Goal: Task Accomplishment & Management: Complete application form

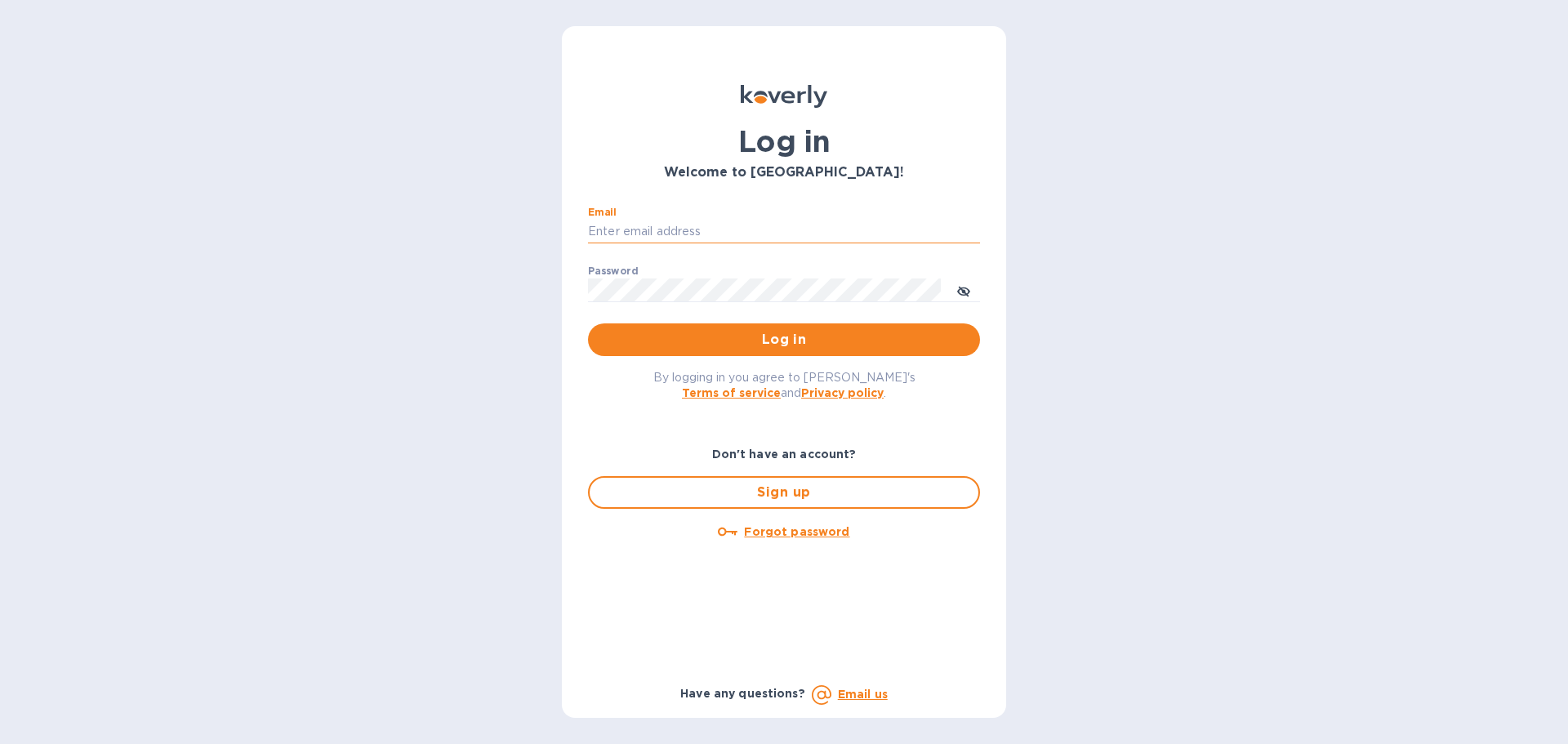
drag, startPoint x: 0, startPoint y: 0, endPoint x: 603, endPoint y: 234, distance: 646.8
click at [603, 234] on input "Email" at bounding box center [784, 231] width 392 height 24
type input "[PERSON_NAME][EMAIL_ADDRESS][DOMAIN_NAME]"
click at [739, 343] on span "Log in" at bounding box center [784, 339] width 366 height 19
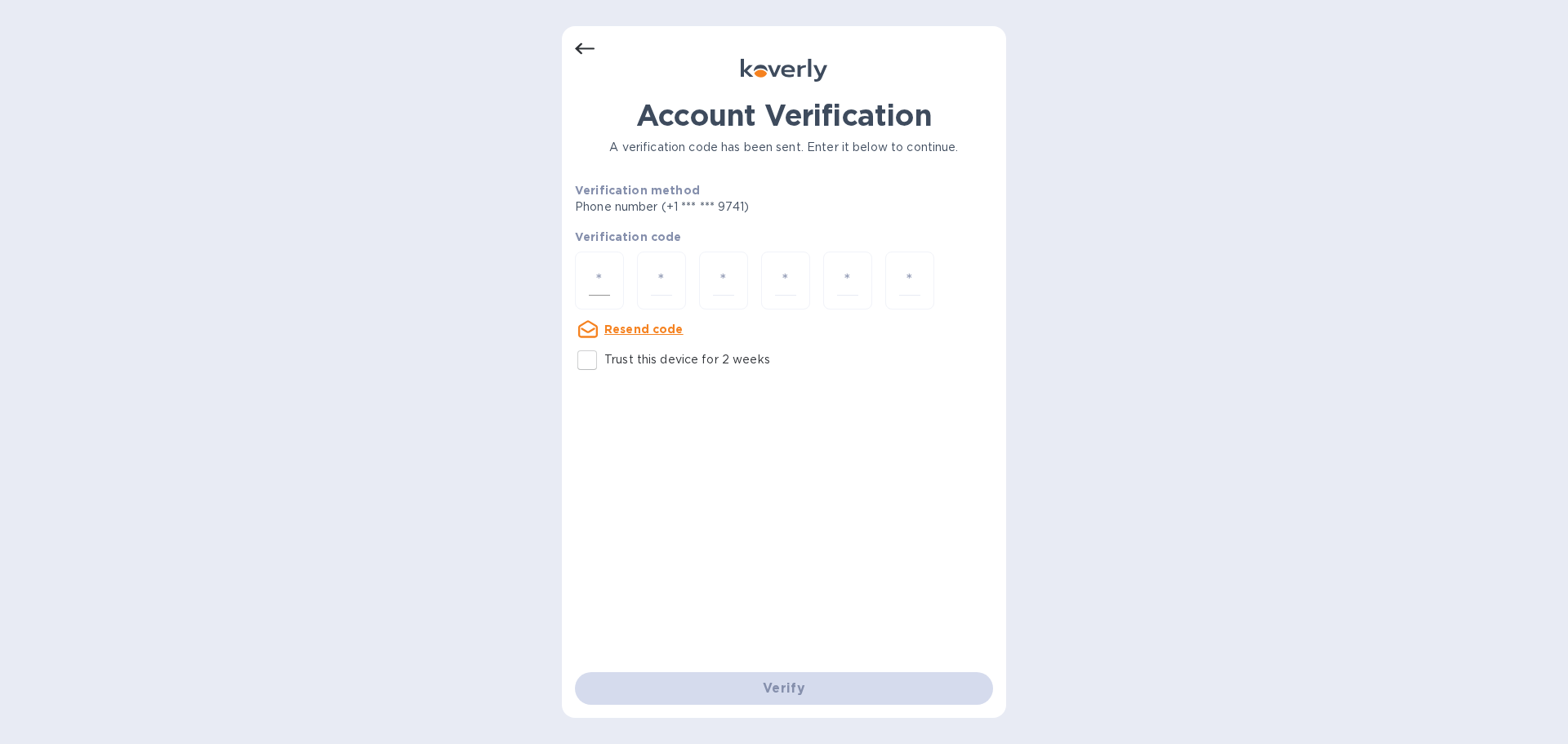
click at [595, 270] on input "number" at bounding box center [599, 281] width 21 height 30
paste input "7"
type input "7"
type input "8"
type input "4"
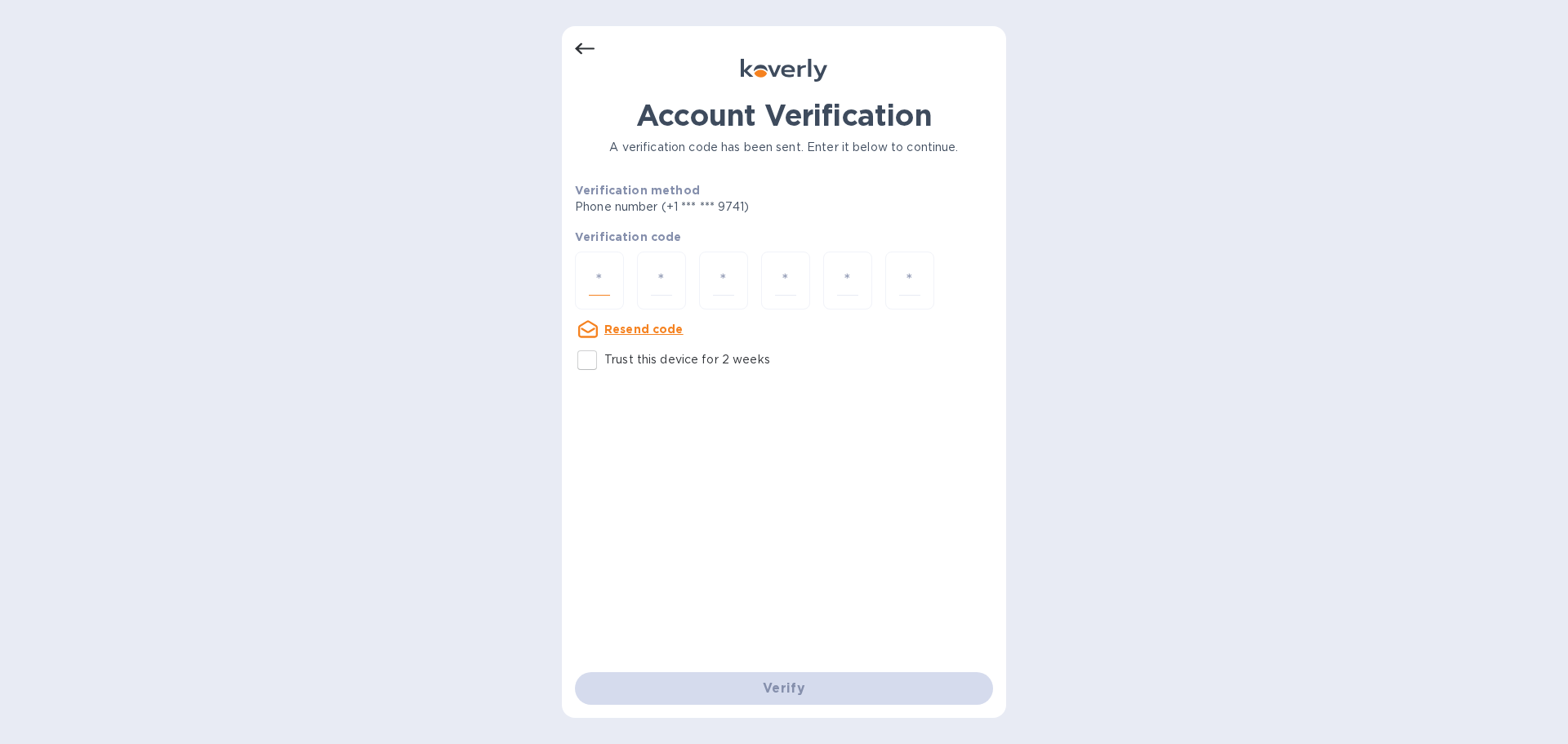
type input "1"
type input "3"
type input "8"
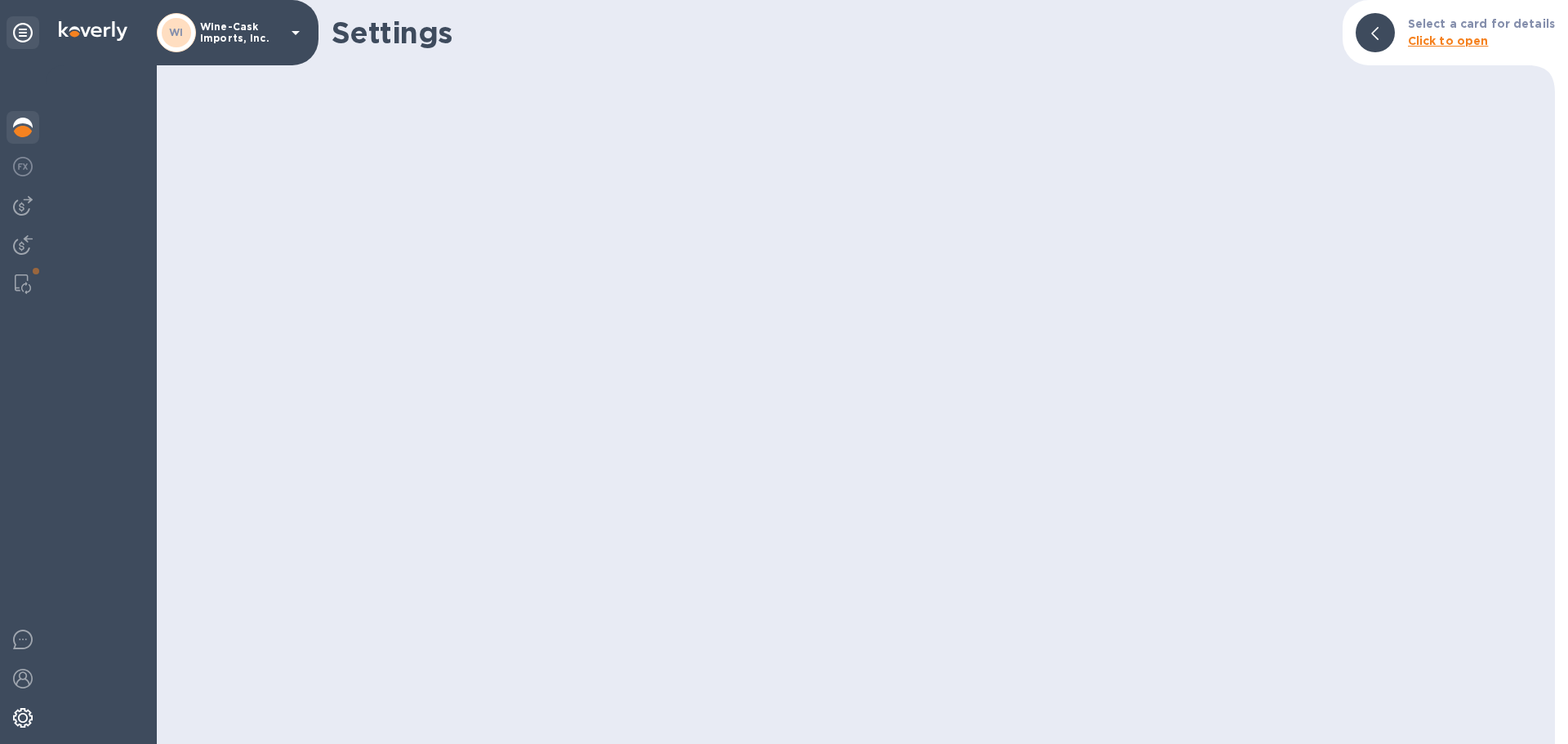
click at [28, 134] on img at bounding box center [23, 127] width 19 height 19
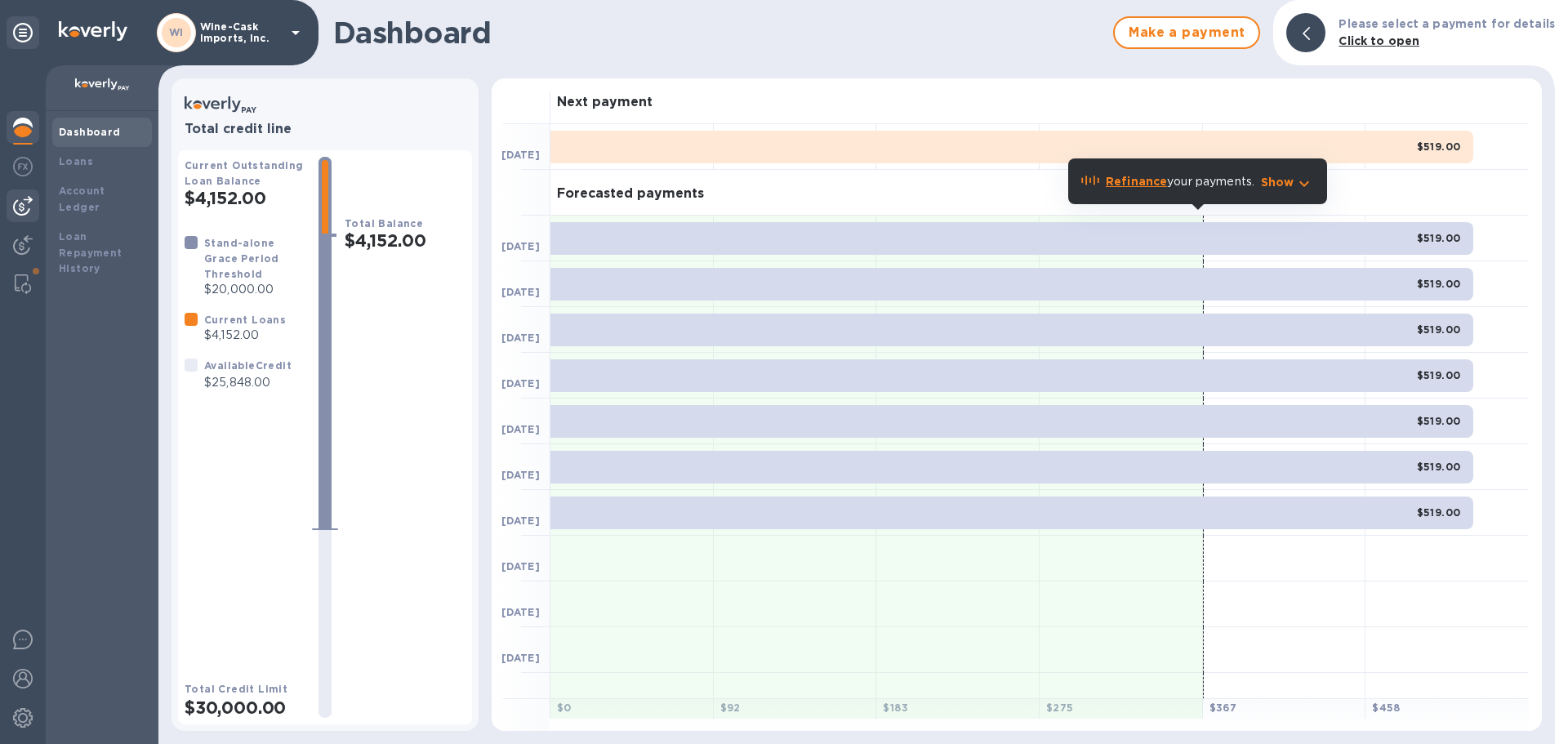
click at [20, 200] on img at bounding box center [23, 205] width 19 height 19
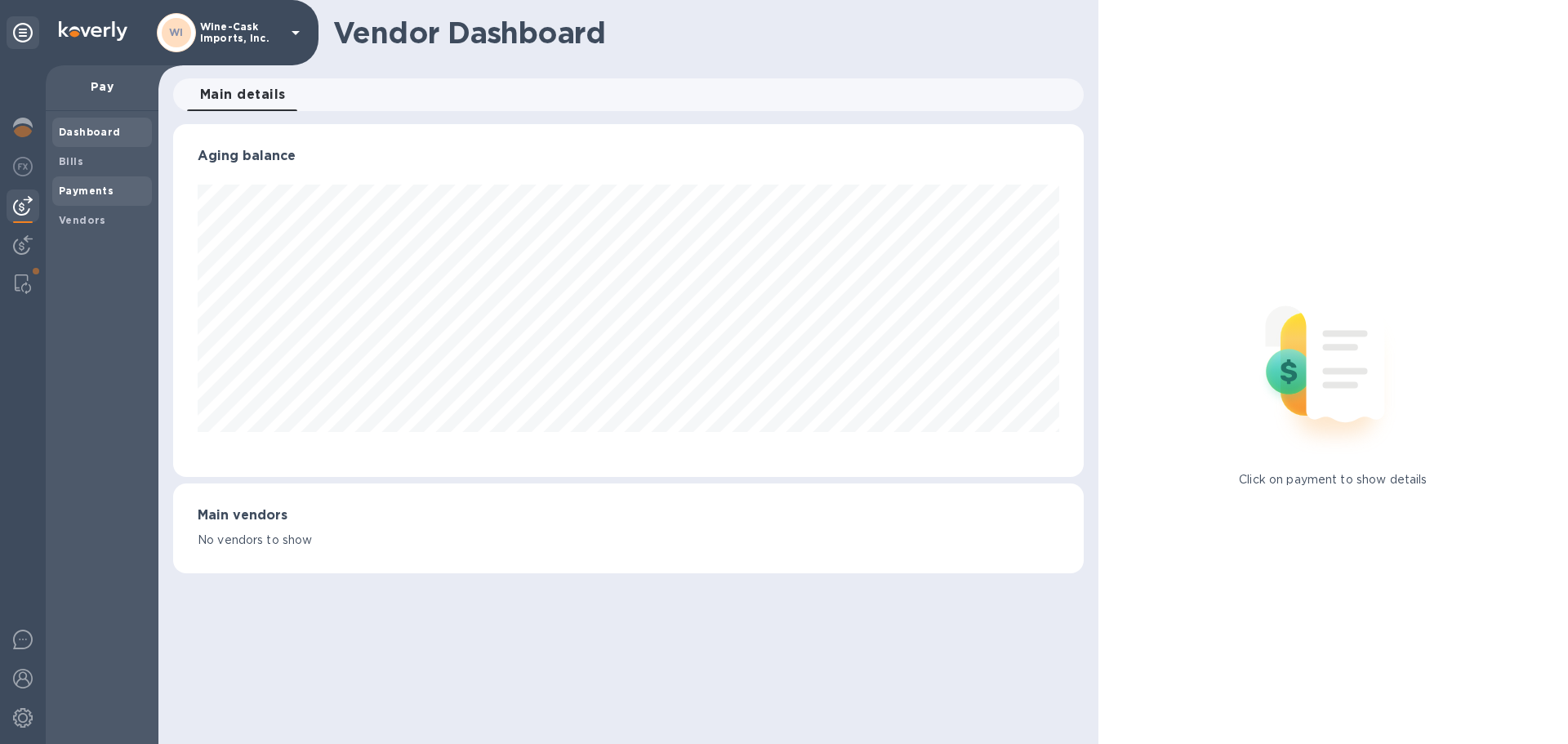
scroll to position [816041, 815701]
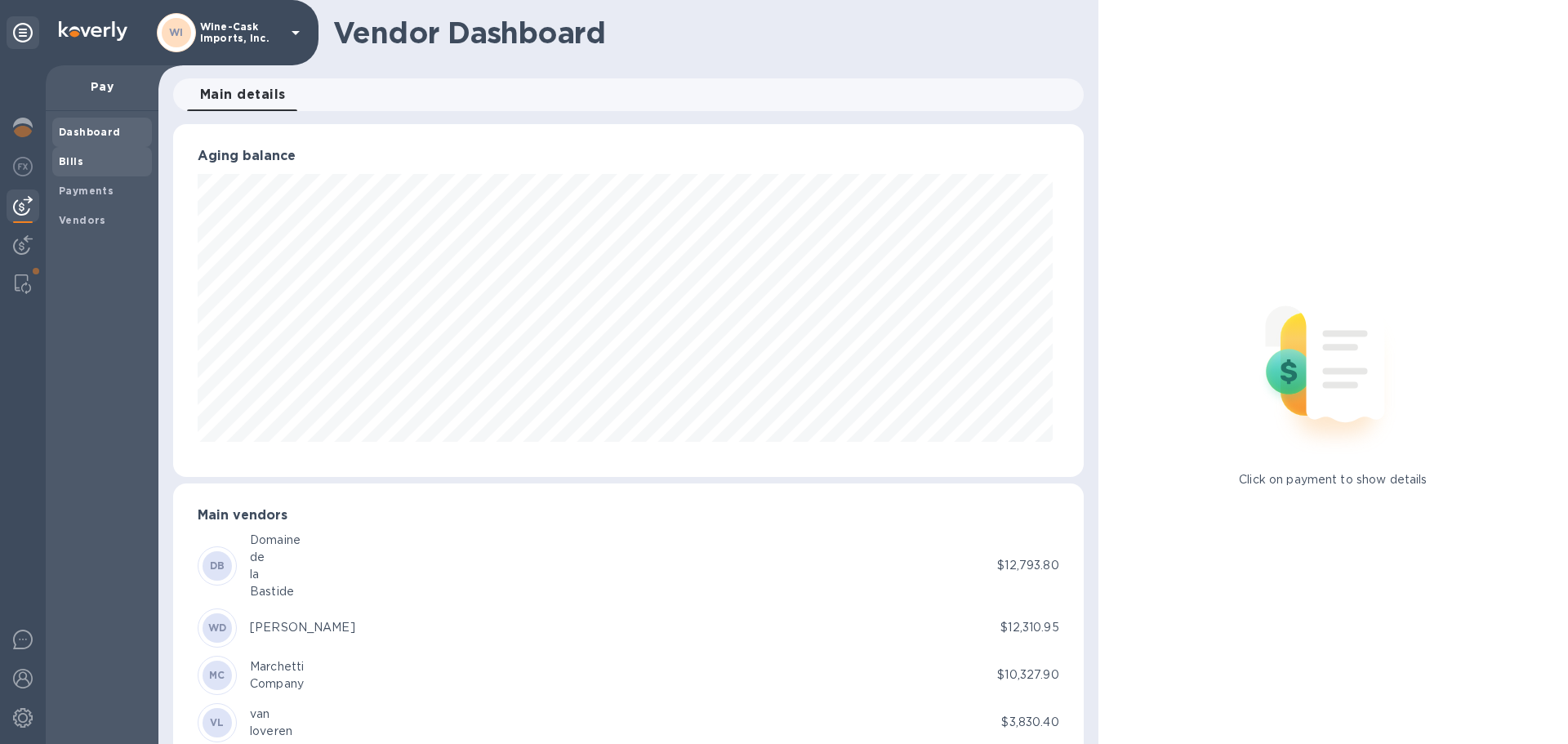
click at [110, 159] on span "Bills" at bounding box center [101, 161] width 86 height 16
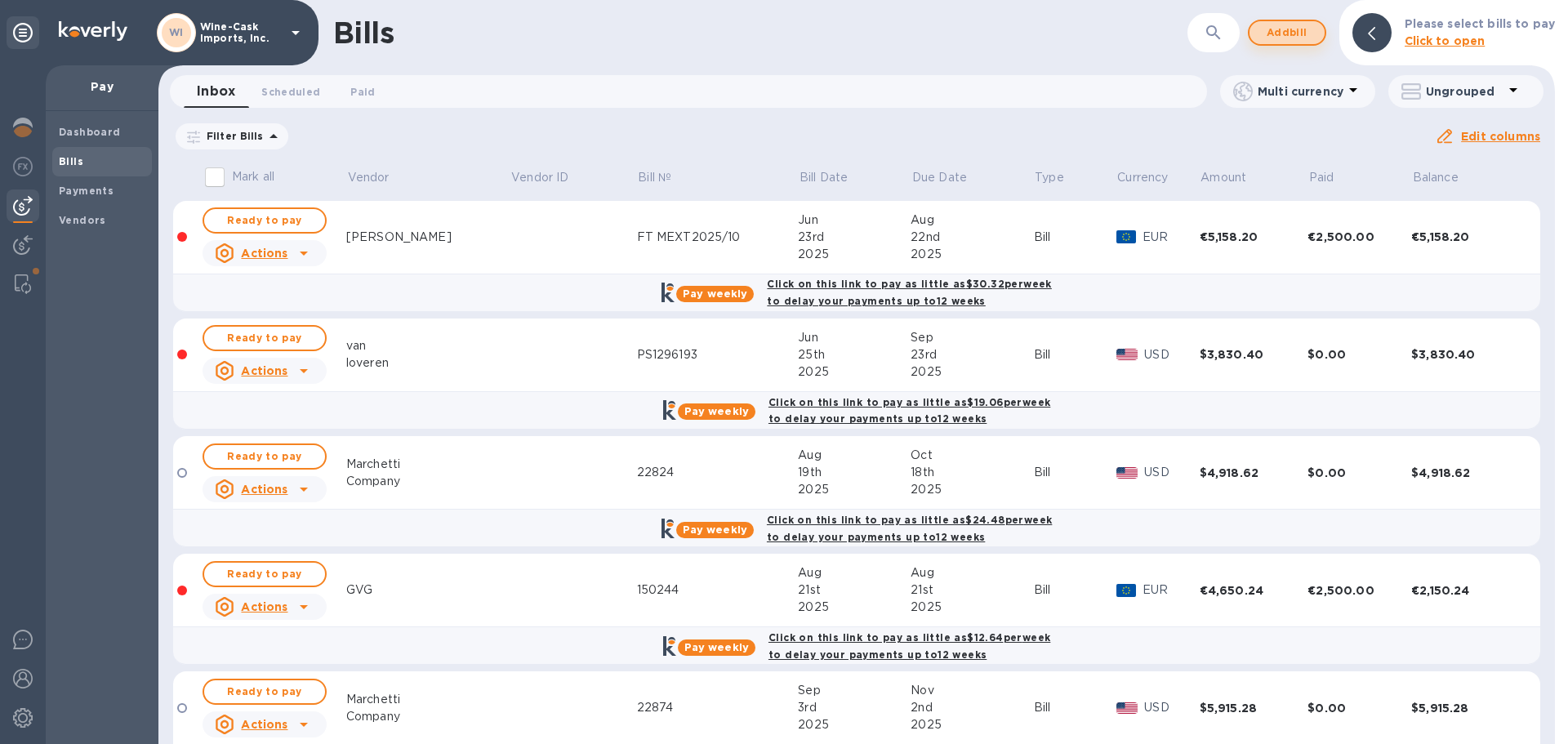
click at [1298, 25] on span "Add bill" at bounding box center [1286, 32] width 49 height 19
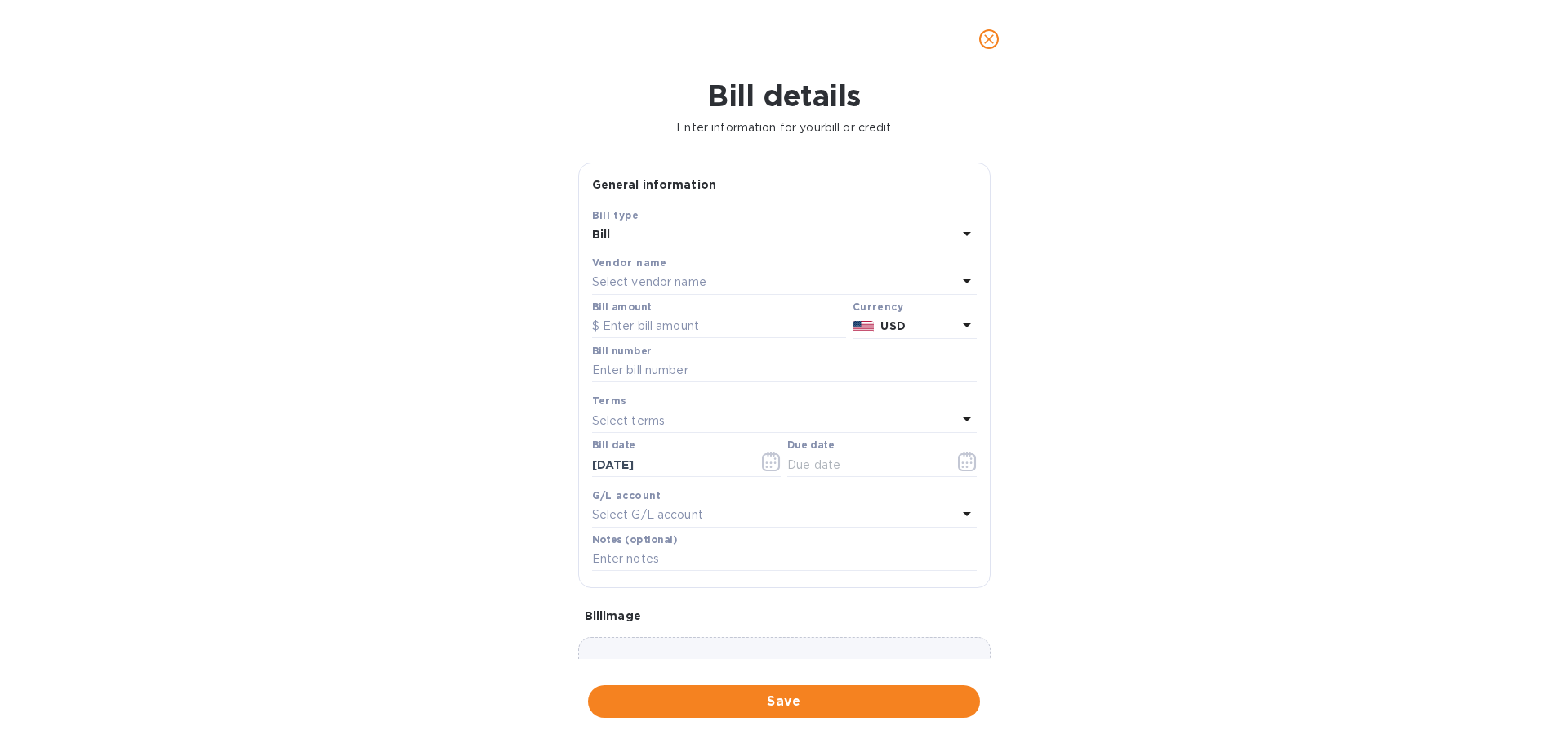
click at [674, 278] on p "Select vendor name" at bounding box center [649, 282] width 114 height 17
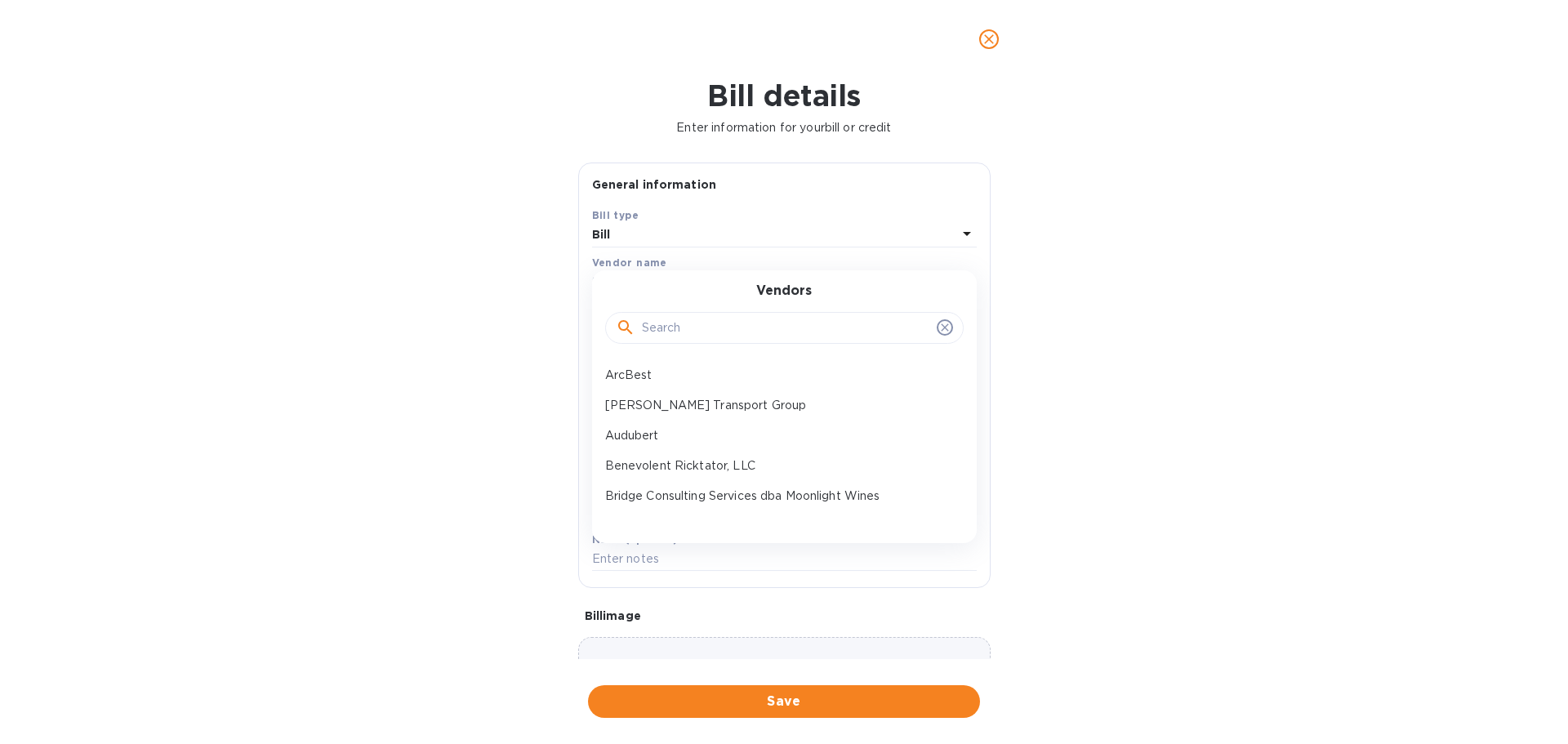
click at [670, 332] on input "text" at bounding box center [786, 328] width 288 height 24
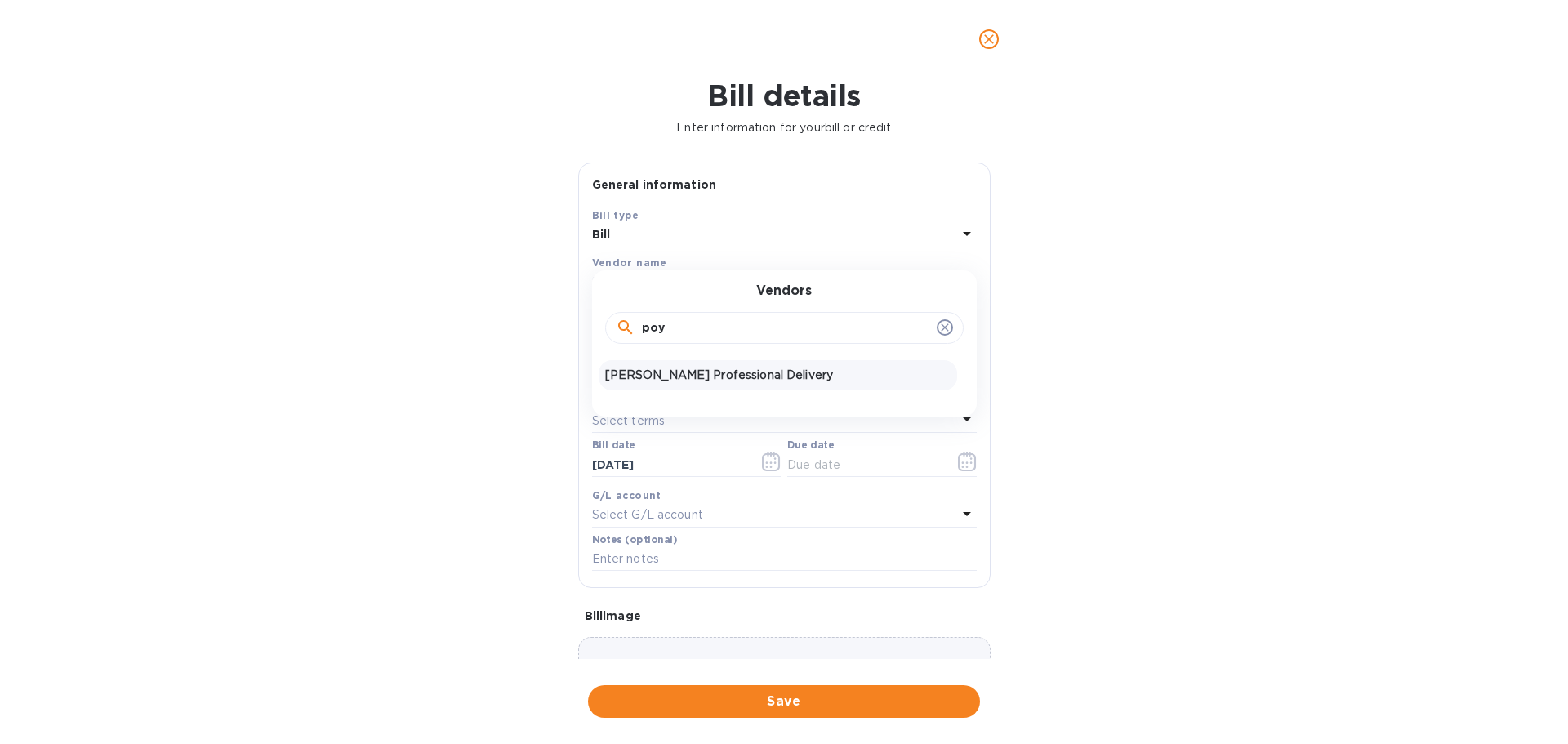
type input "poy"
click at [685, 370] on p "Poyser's Professional Delivery" at bounding box center [778, 375] width 345 height 17
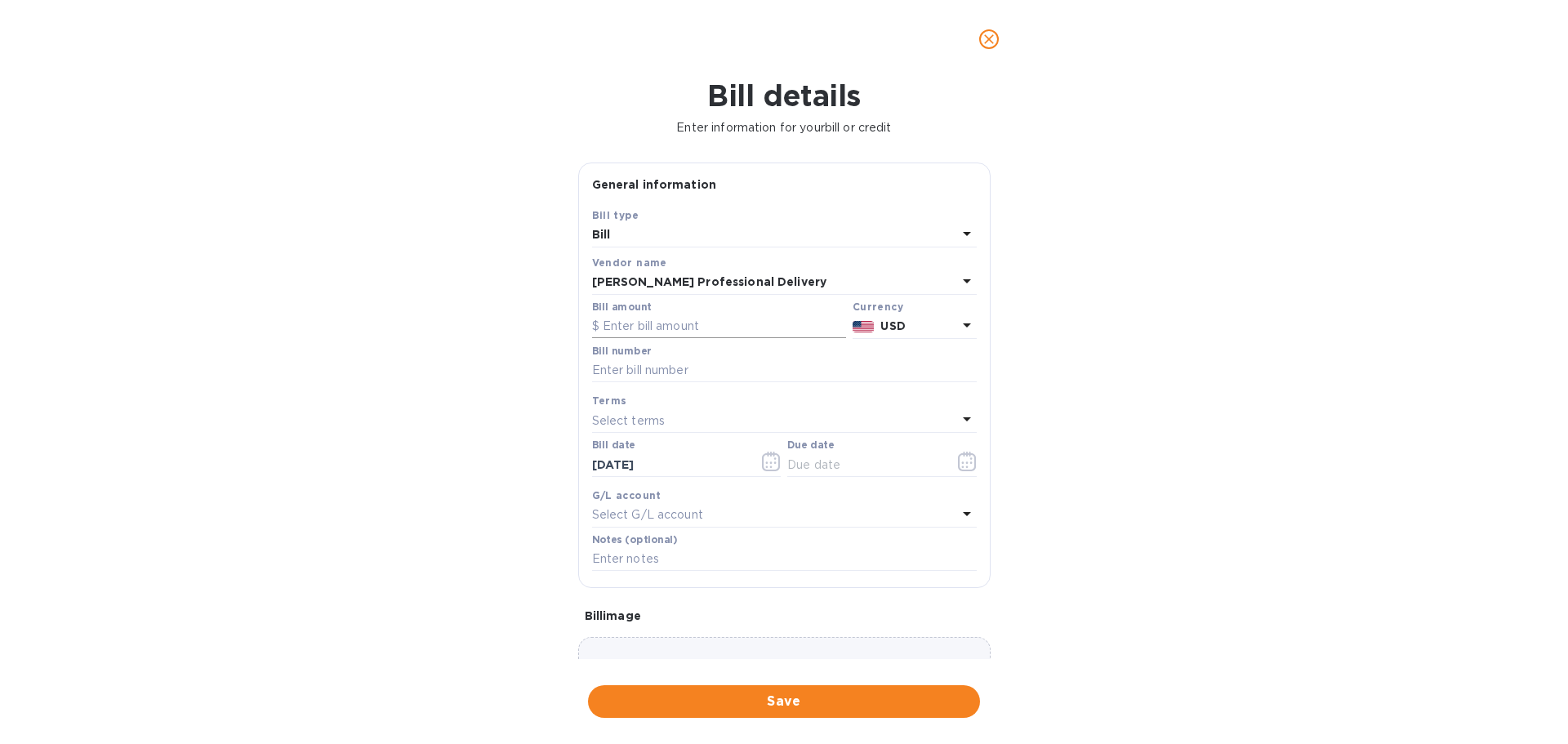
click at [662, 323] on input "text" at bounding box center [718, 326] width 254 height 24
type input "640.00"
click at [650, 373] on input "text" at bounding box center [784, 370] width 385 height 24
type input "wc092625"
click at [807, 466] on input "text" at bounding box center [864, 464] width 154 height 24
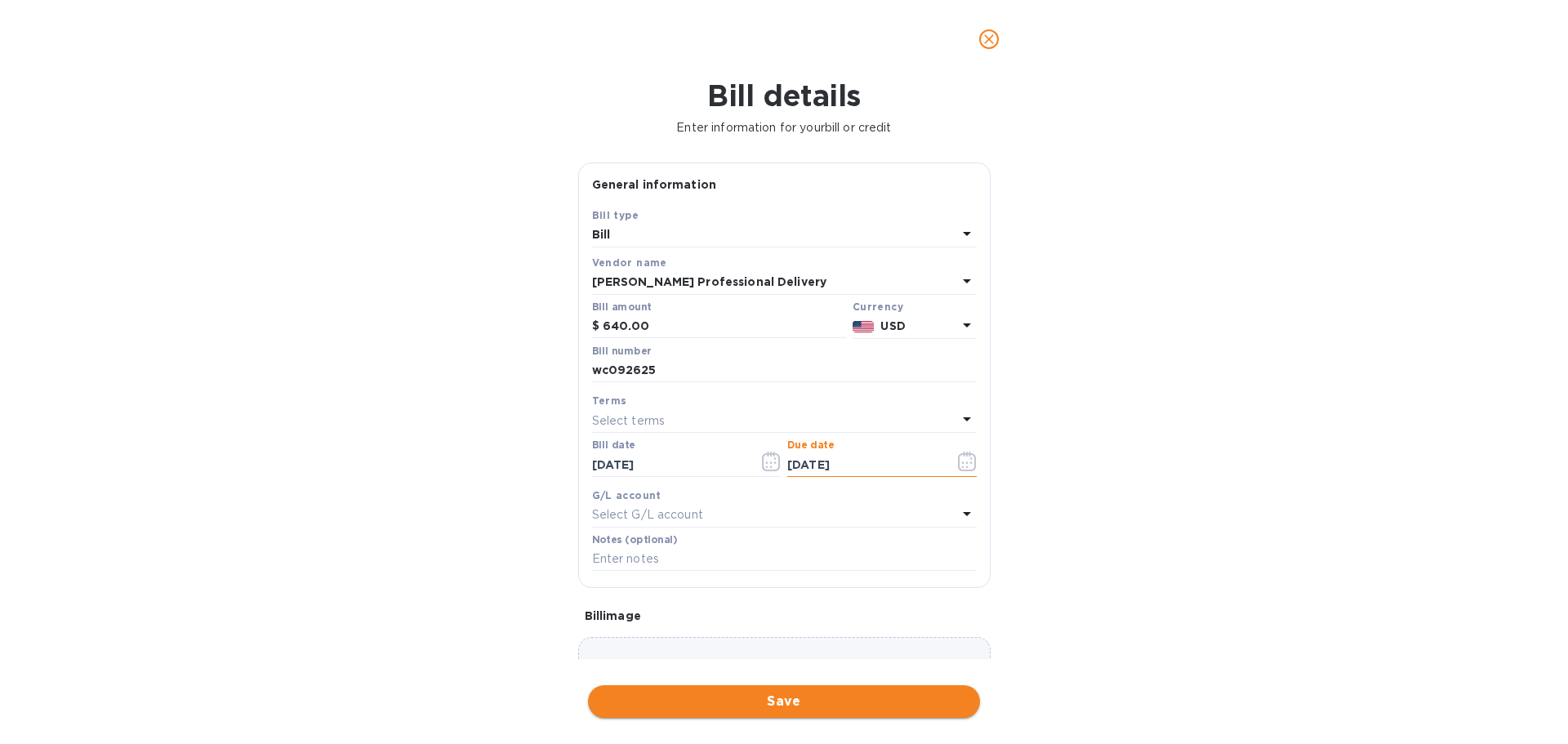
type input "09/29/2025"
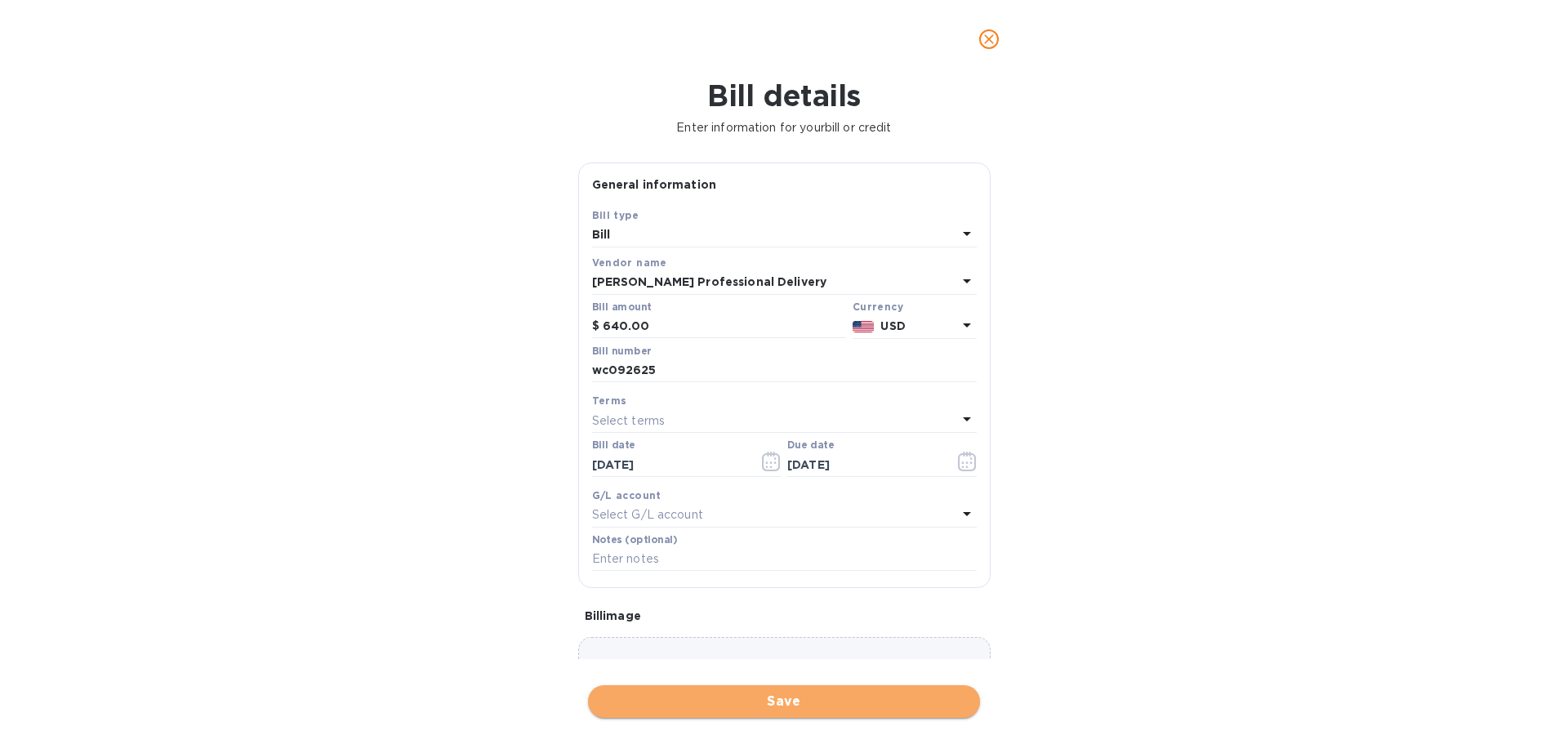
click at [735, 702] on span "Save" at bounding box center [784, 700] width 366 height 19
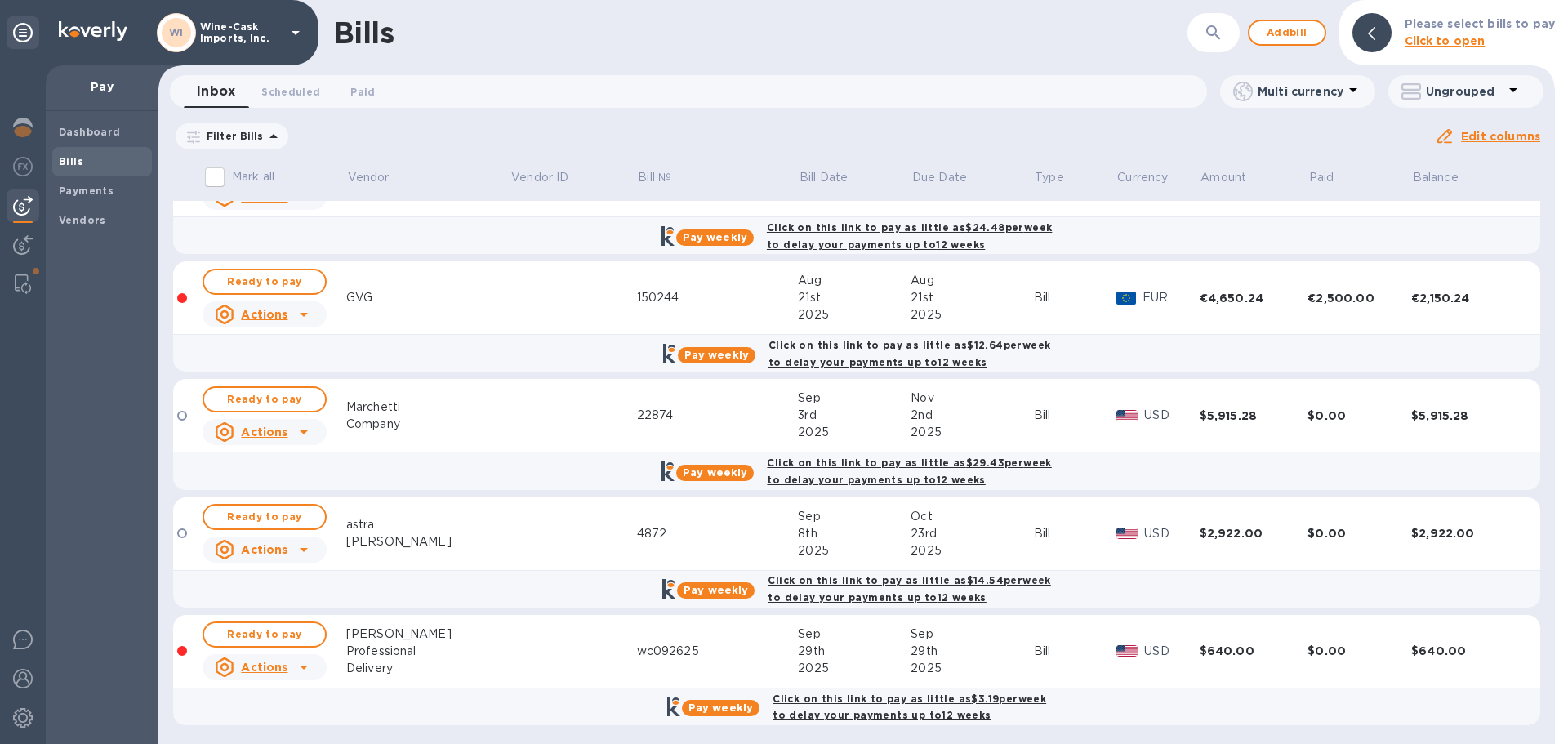
scroll to position [296, 0]
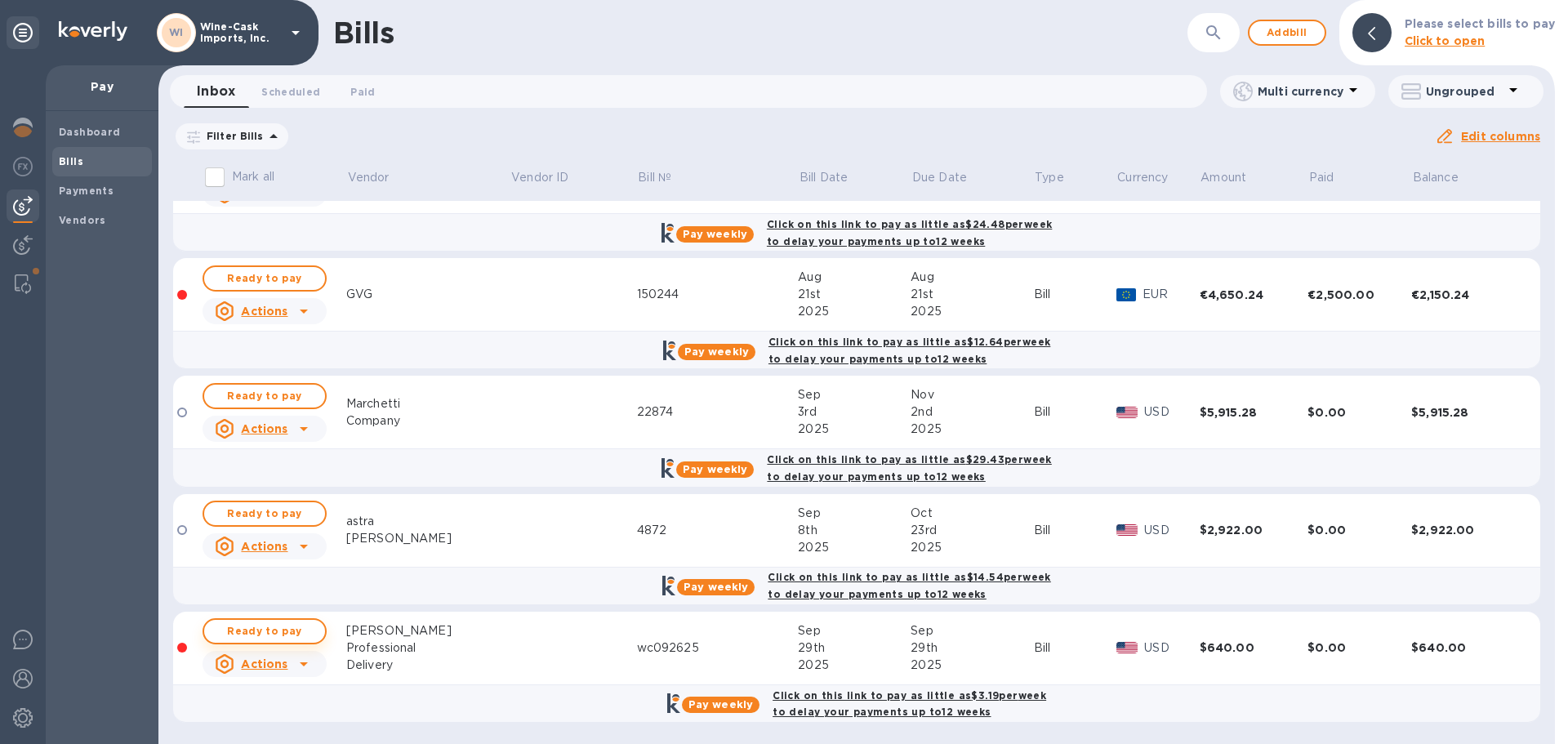
click at [287, 633] on span "Ready to pay" at bounding box center [264, 631] width 95 height 19
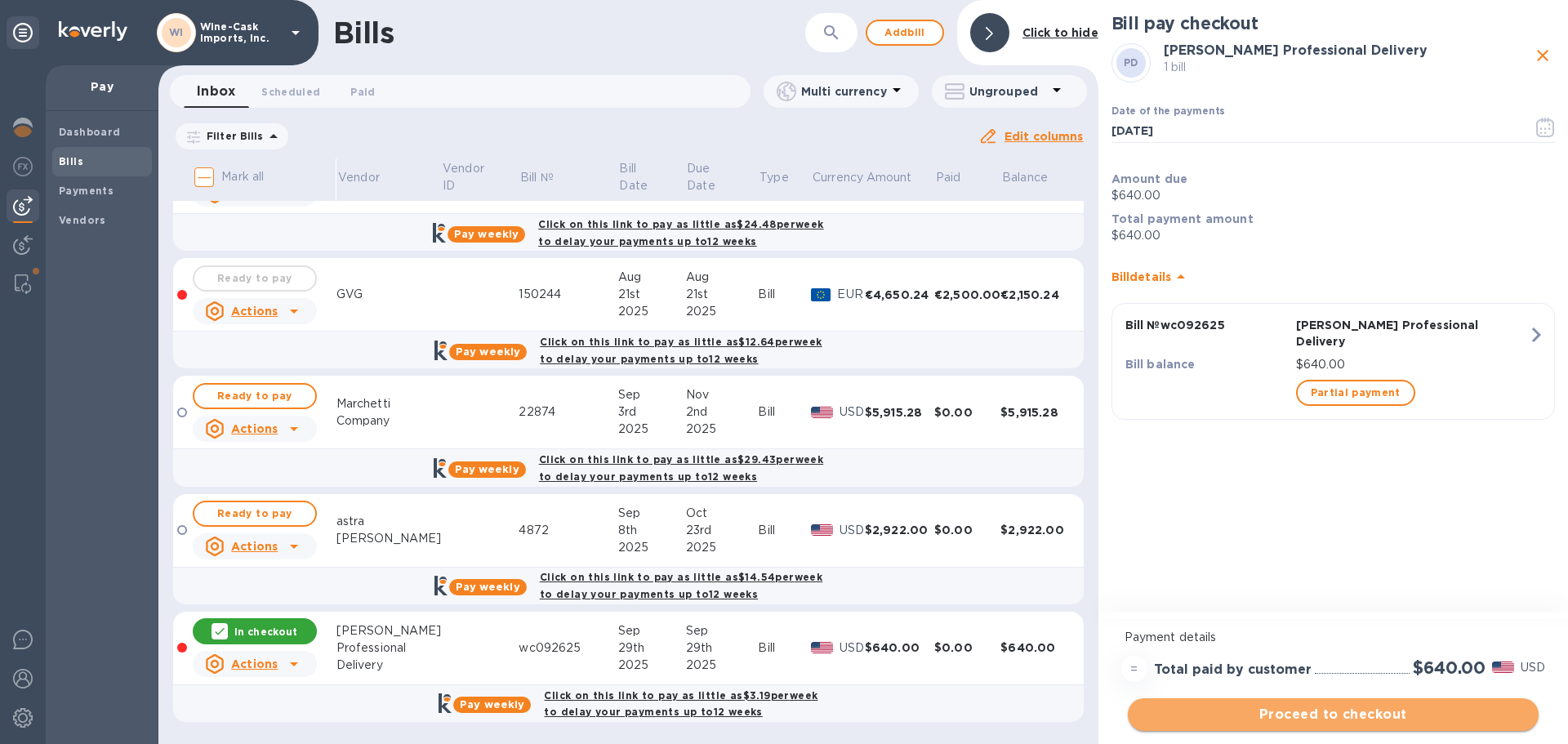
click at [1340, 707] on span "Proceed to checkout" at bounding box center [1333, 714] width 385 height 19
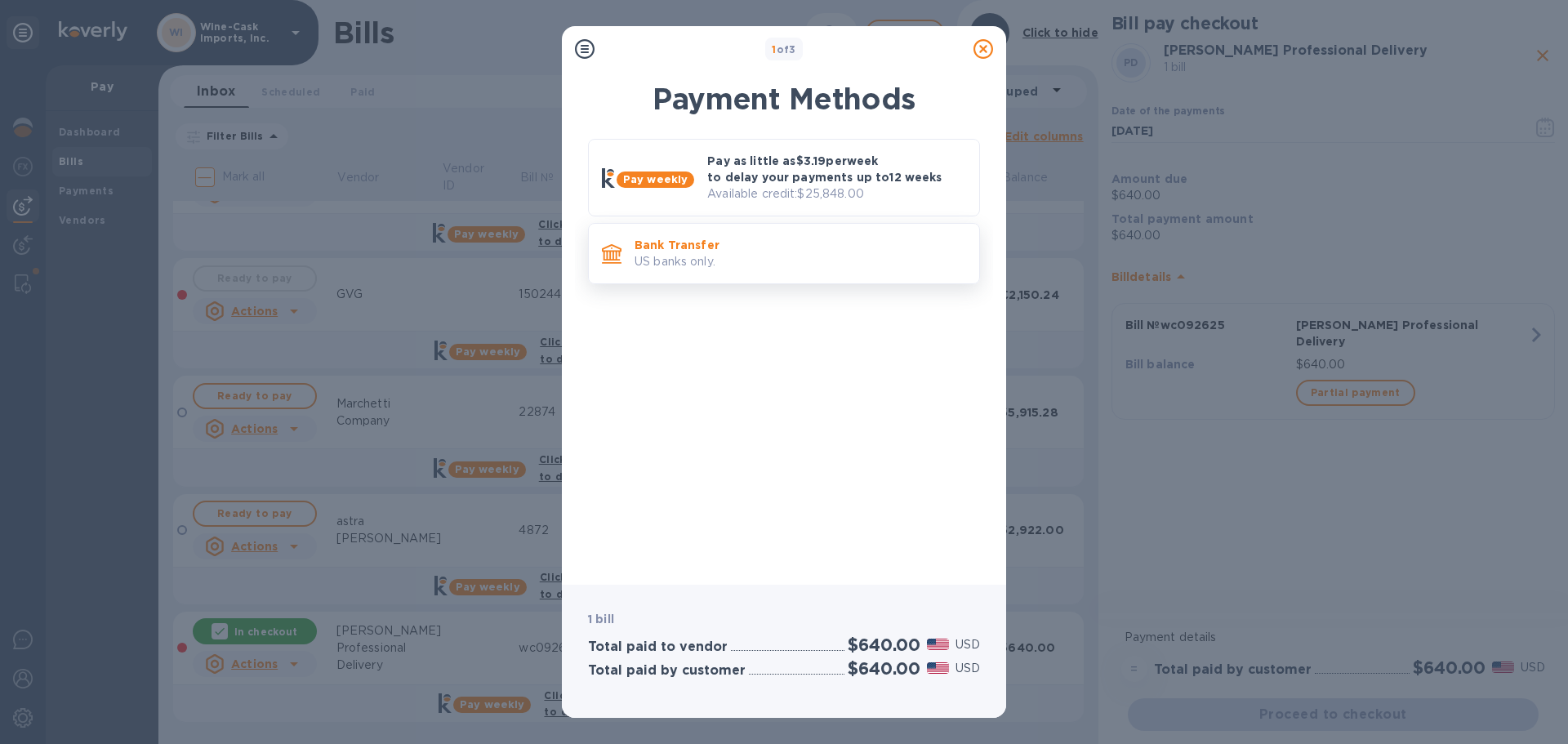
click at [813, 250] on p "Bank Transfer" at bounding box center [800, 245] width 332 height 16
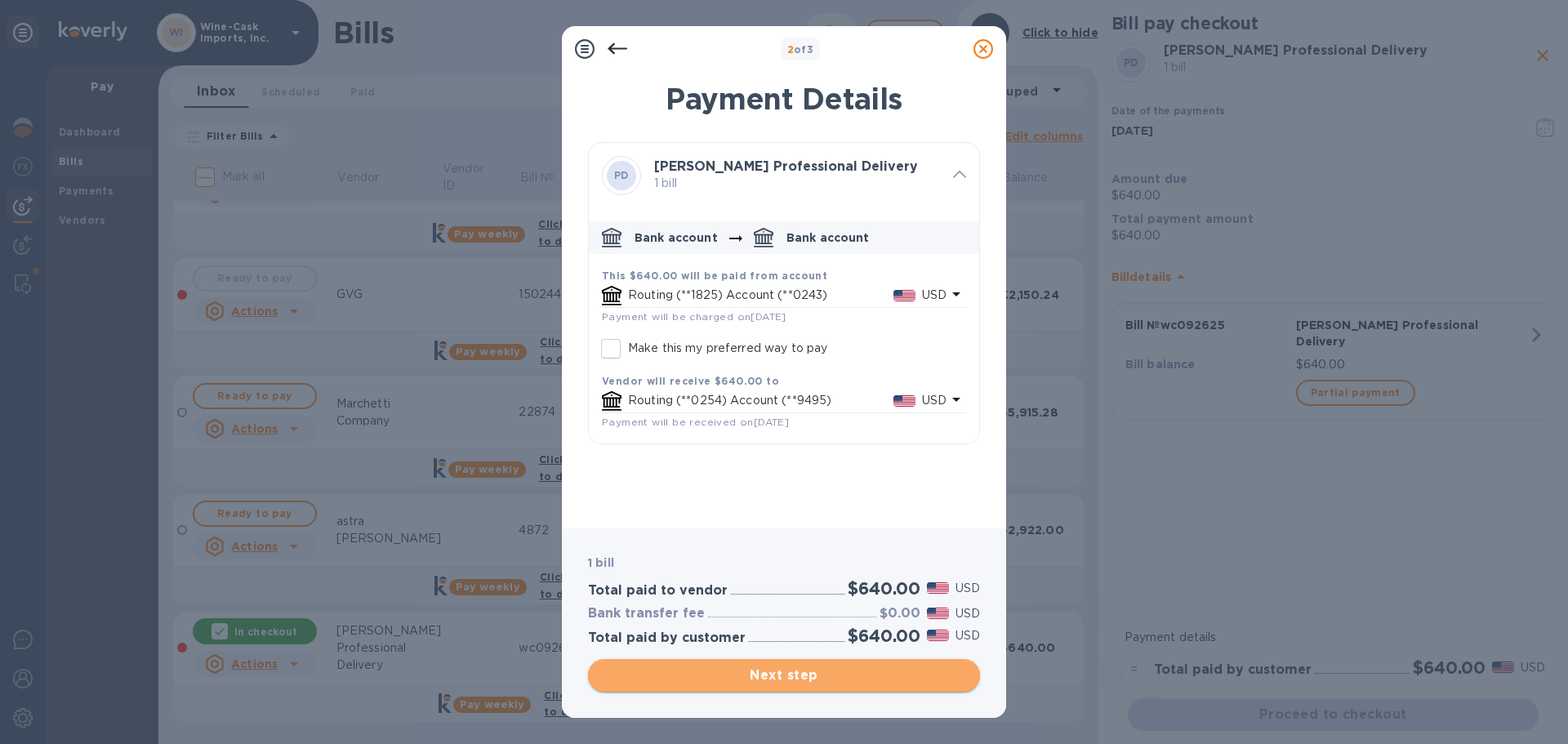
click at [825, 672] on span "Next step" at bounding box center [784, 674] width 366 height 19
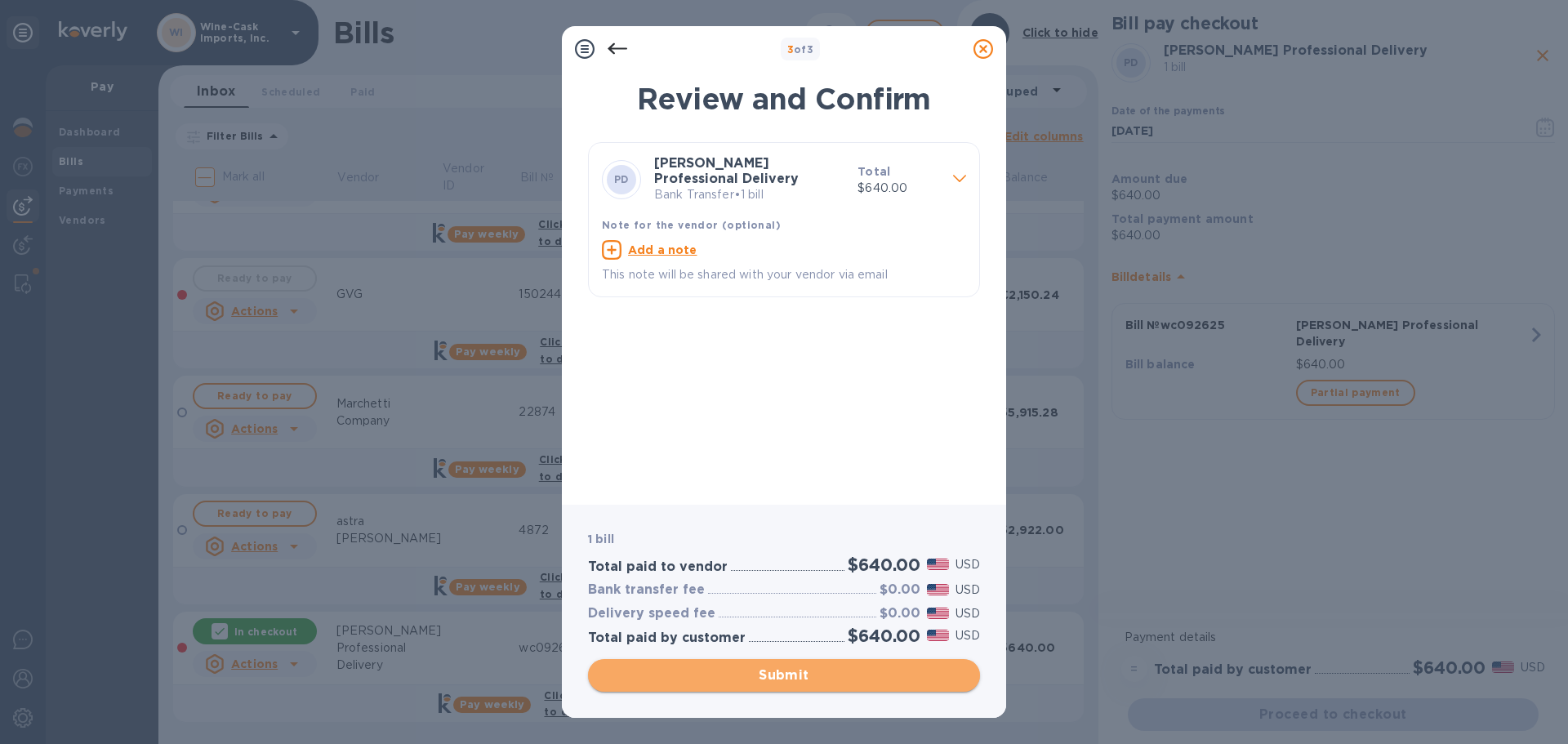
click at [825, 672] on span "Submit" at bounding box center [784, 674] width 366 height 19
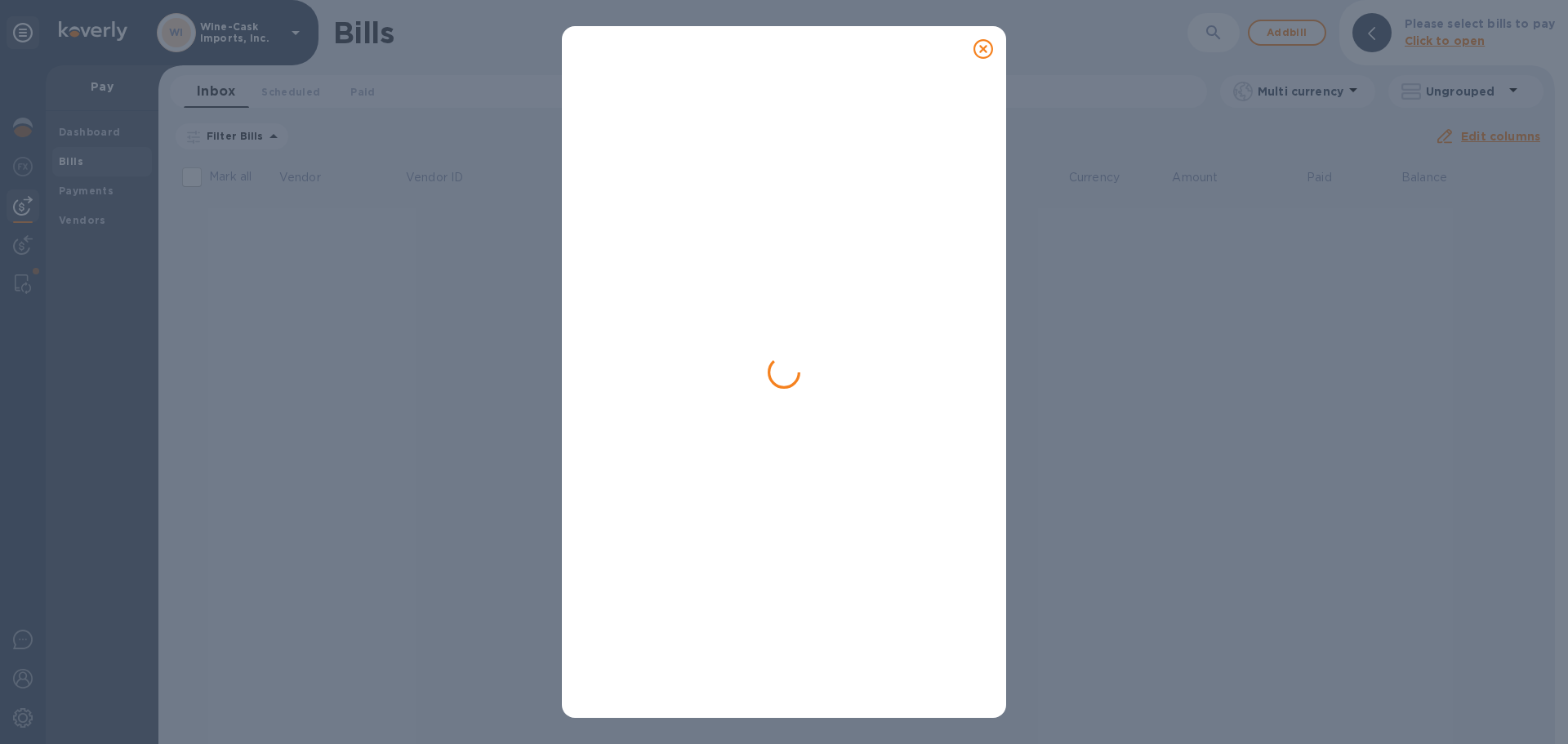
scroll to position [0, 0]
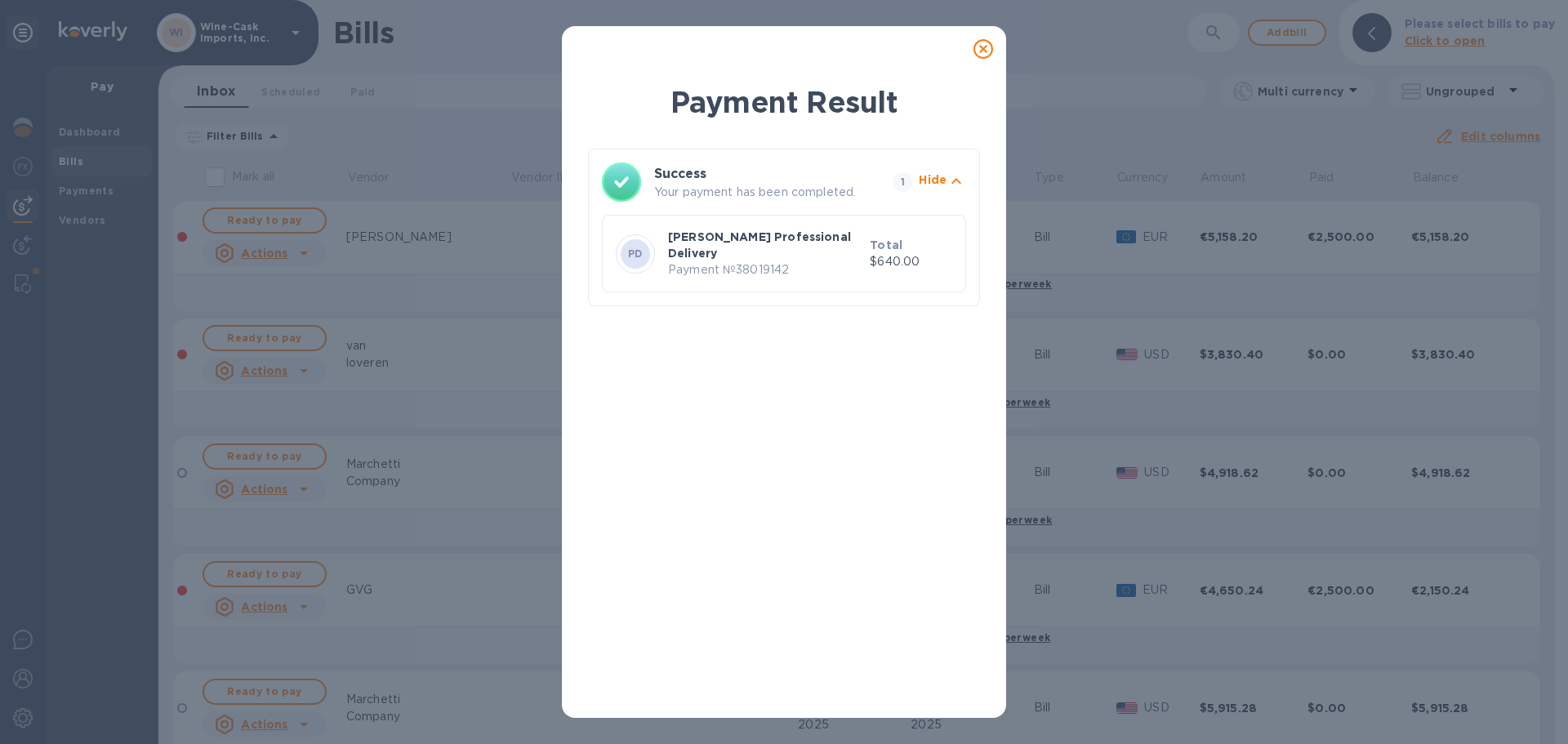
click at [979, 48] on icon at bounding box center [982, 49] width 19 height 19
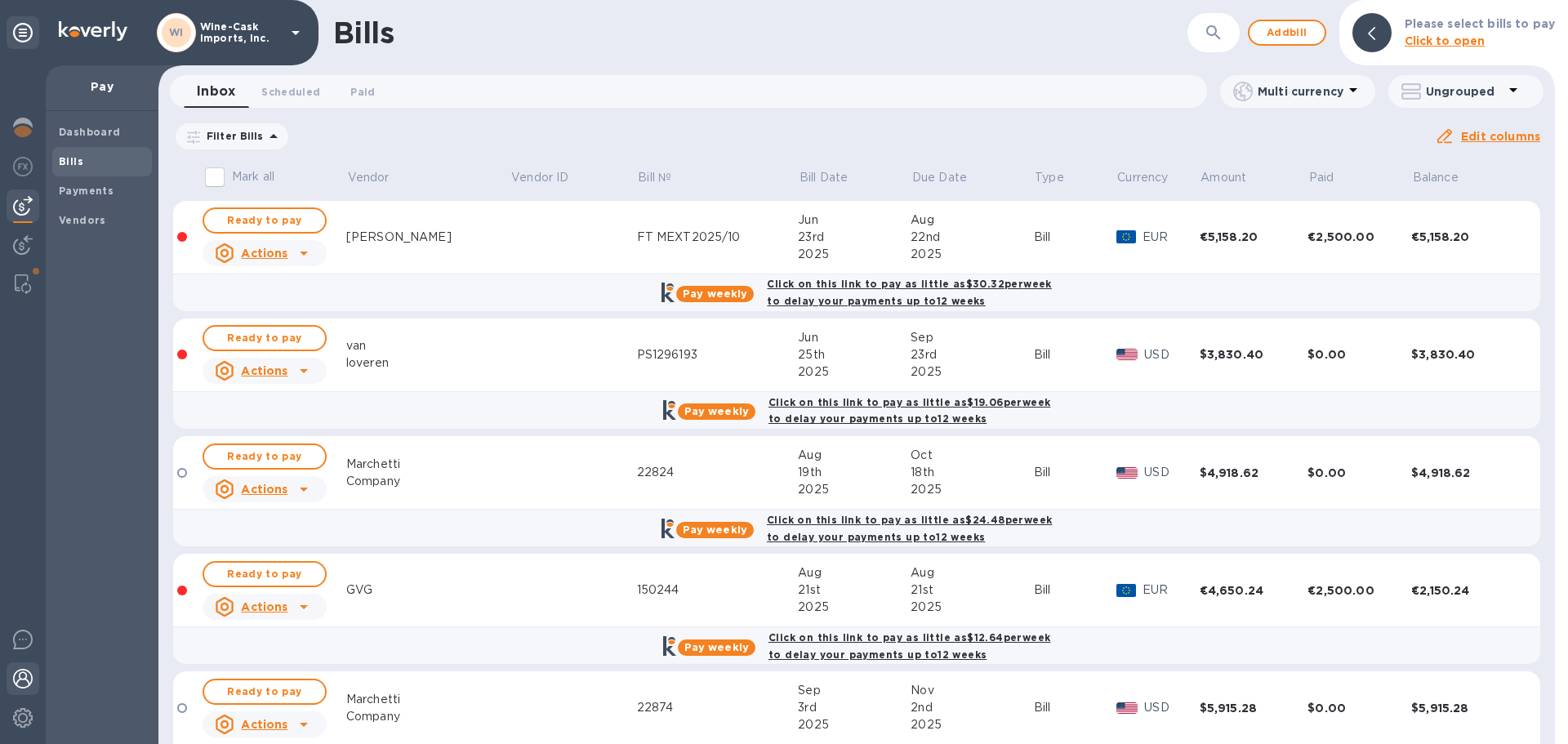
click at [24, 682] on img at bounding box center [23, 678] width 19 height 19
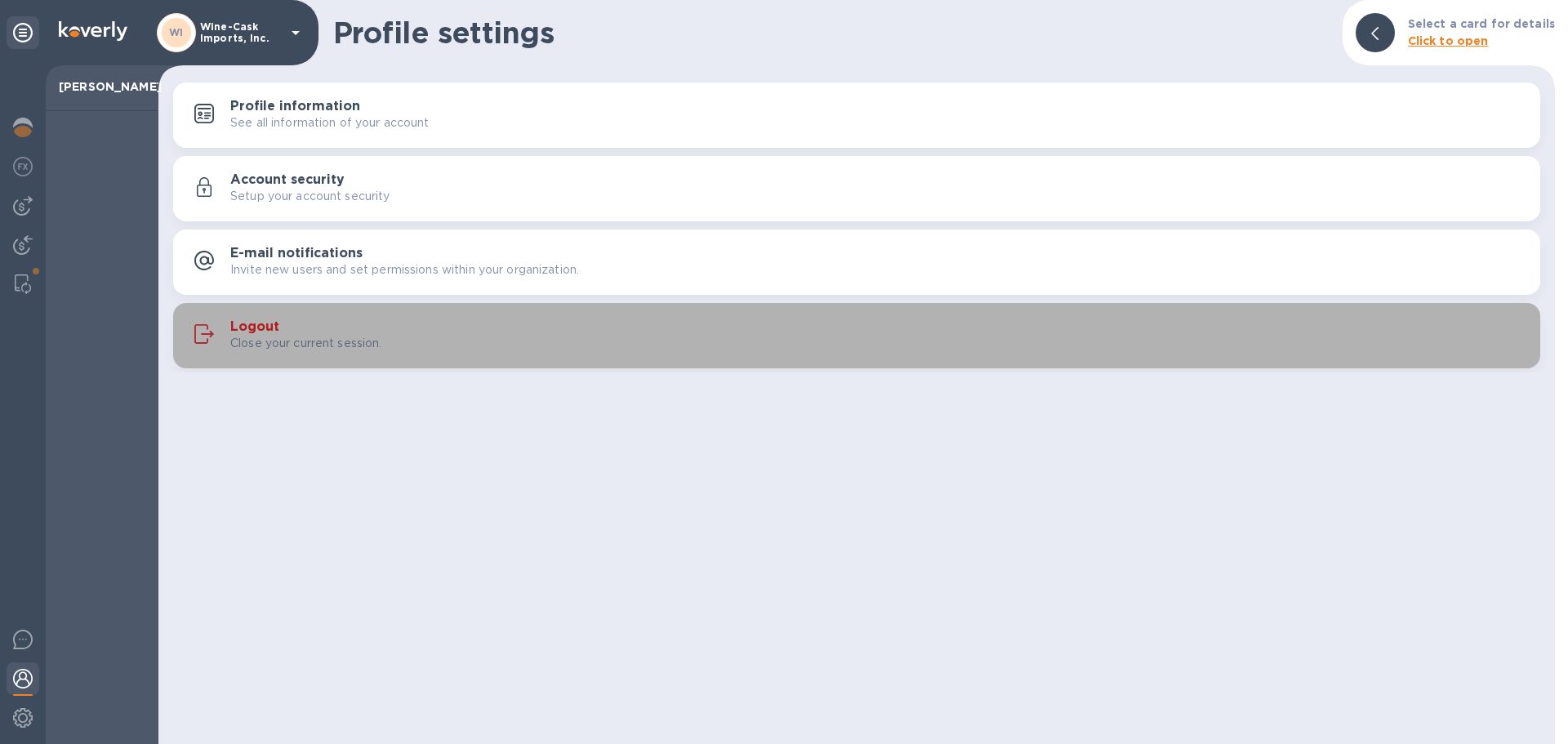
click at [287, 335] on p "Close your current session." at bounding box center [306, 344] width 152 height 17
